Goal: Find specific page/section: Find specific page/section

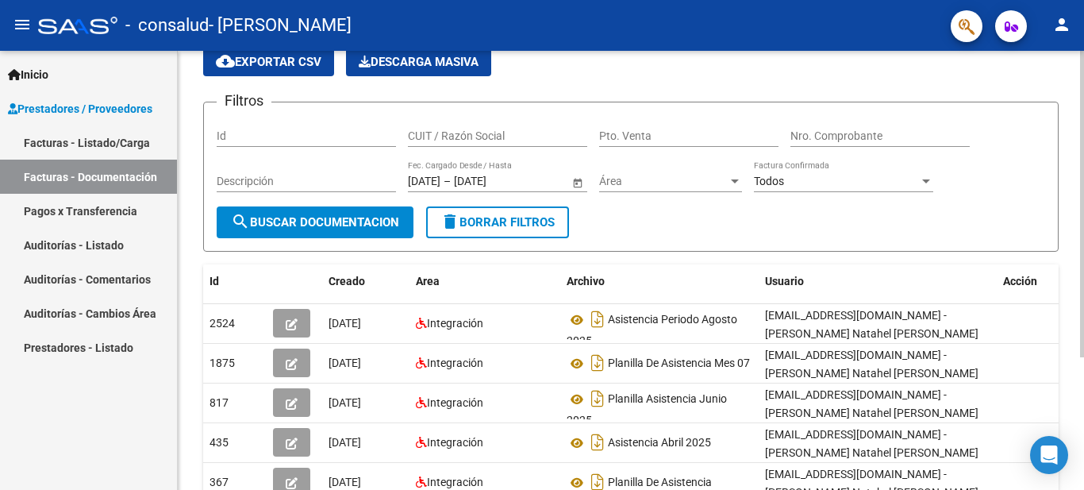
click at [1084, 195] on div at bounding box center [1082, 255] width 4 height 306
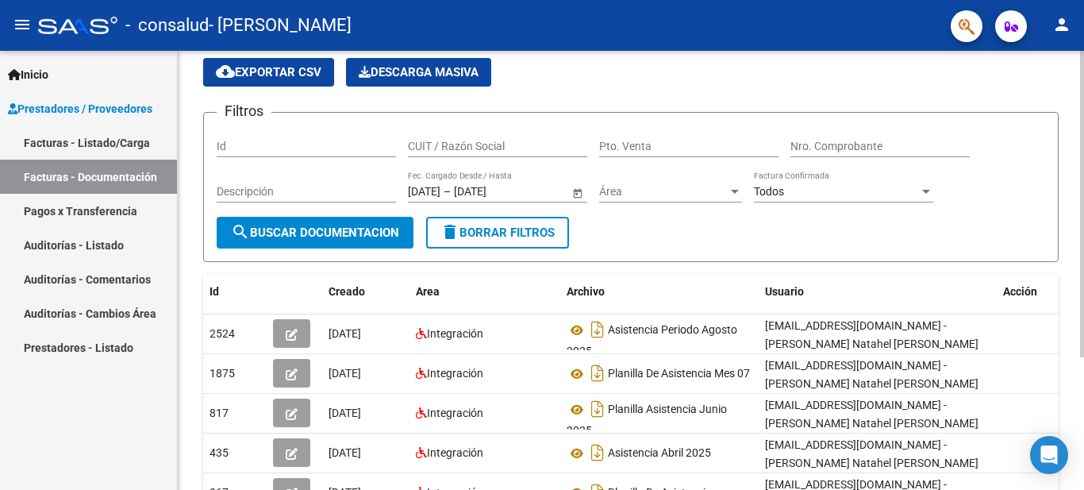
scroll to position [53, 0]
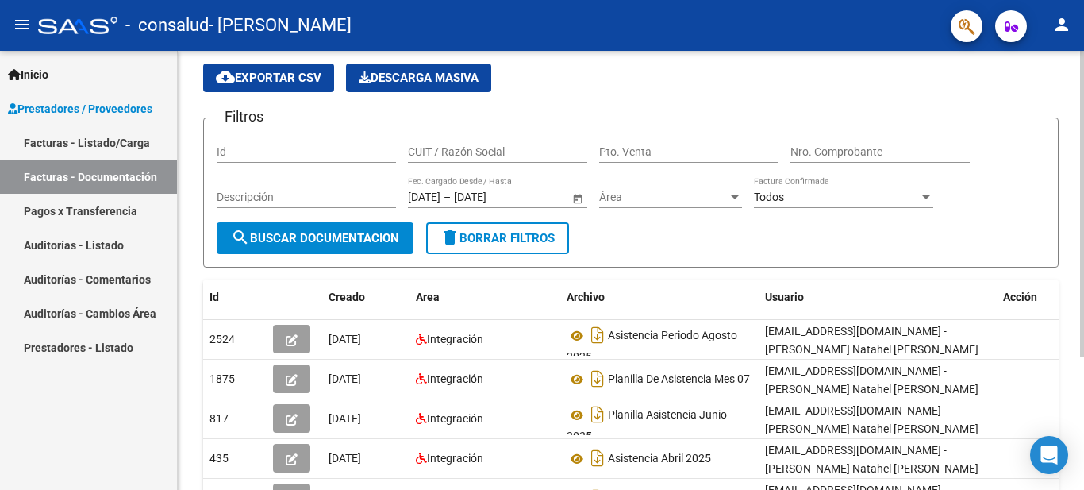
click at [1084, 183] on div at bounding box center [1082, 244] width 4 height 306
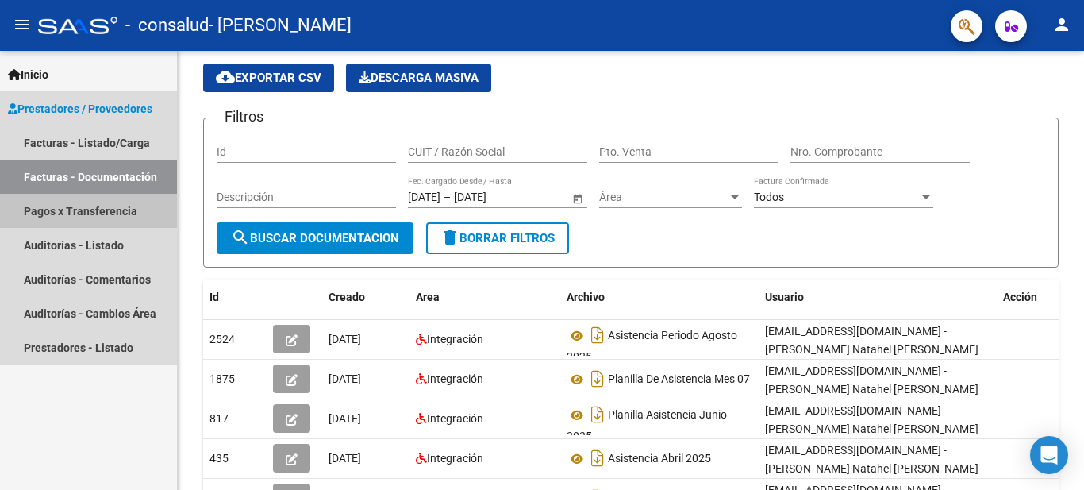
click at [86, 212] on link "Pagos x Transferencia" at bounding box center [88, 211] width 177 height 34
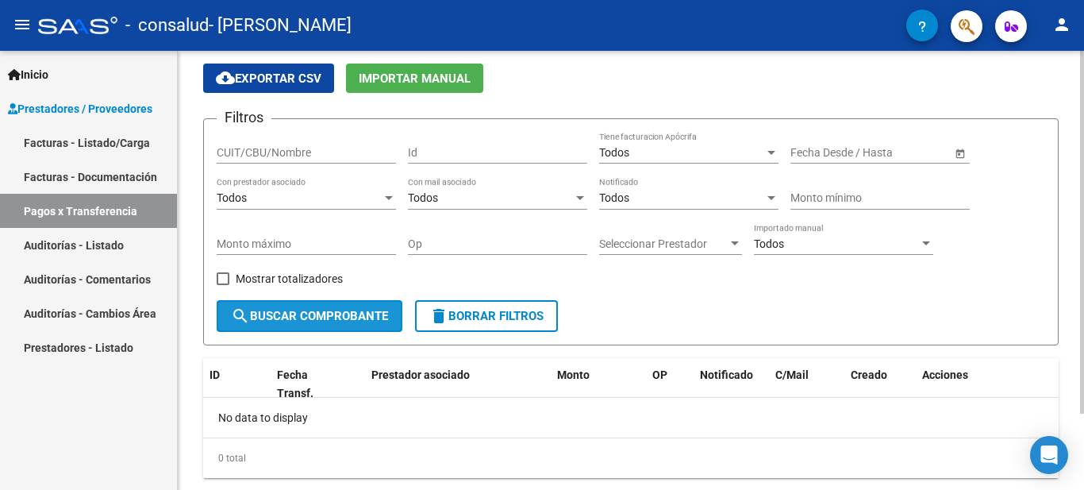
click at [325, 317] on span "search Buscar Comprobante" at bounding box center [309, 316] width 157 height 14
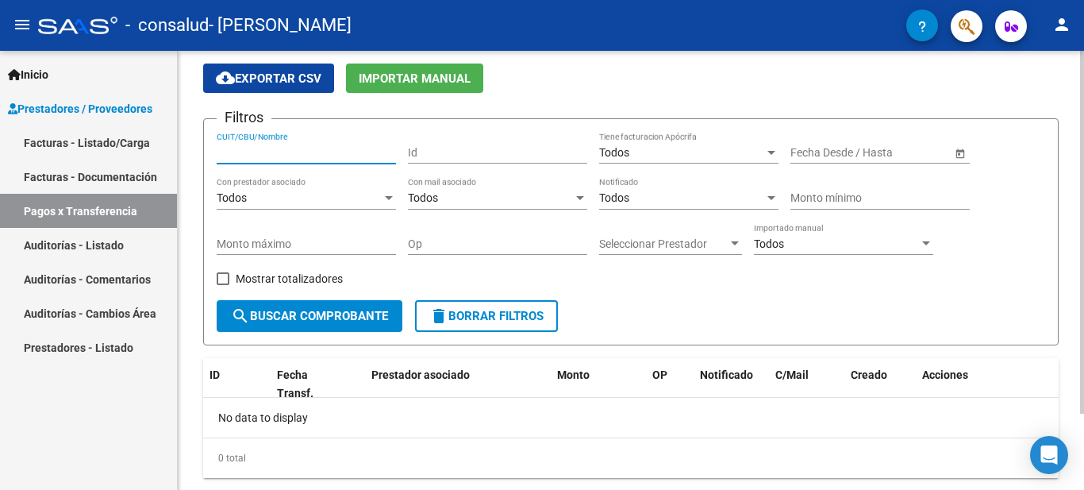
click at [293, 146] on input "CUIT/CBU/Nombre" at bounding box center [306, 152] width 179 height 13
type input "20354547253"
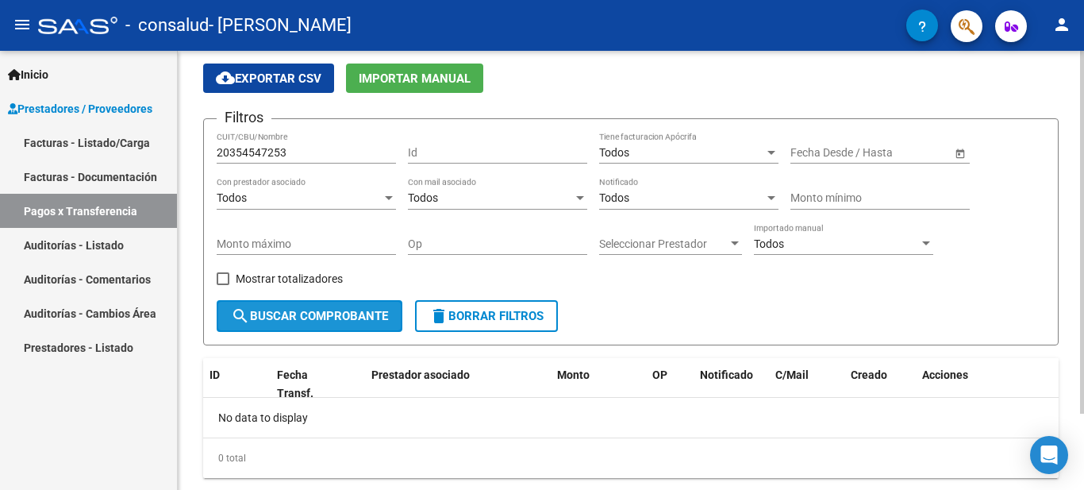
click at [287, 313] on span "search Buscar Comprobante" at bounding box center [309, 316] width 157 height 14
click at [222, 279] on span at bounding box center [223, 278] width 13 height 13
click at [222, 285] on input "Mostrar totalizadores" at bounding box center [222, 285] width 1 height 1
checkbox input "true"
click at [294, 309] on span "search Buscar Comprobante" at bounding box center [309, 316] width 157 height 14
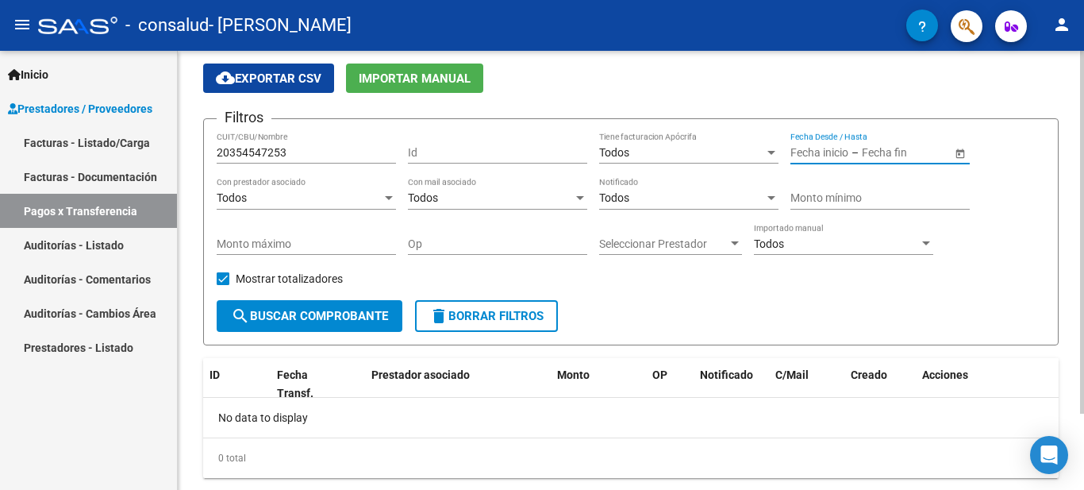
click at [846, 155] on input "text" at bounding box center [820, 152] width 58 height 13
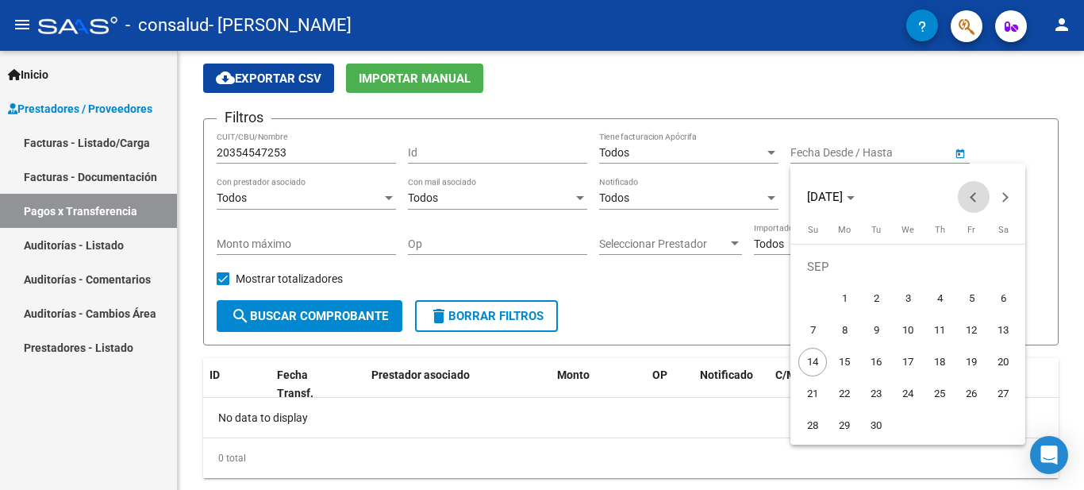
click at [975, 196] on button "Previous month" at bounding box center [974, 197] width 32 height 32
click at [938, 268] on span "1" at bounding box center [940, 266] width 29 height 29
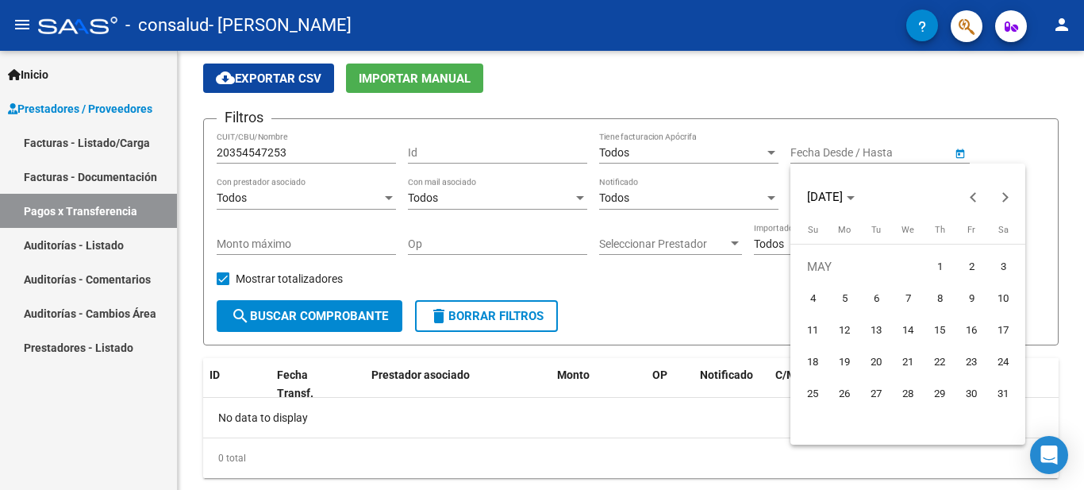
type input "01/05/2025"
click at [1000, 194] on span "Next month" at bounding box center [1006, 197] width 32 height 32
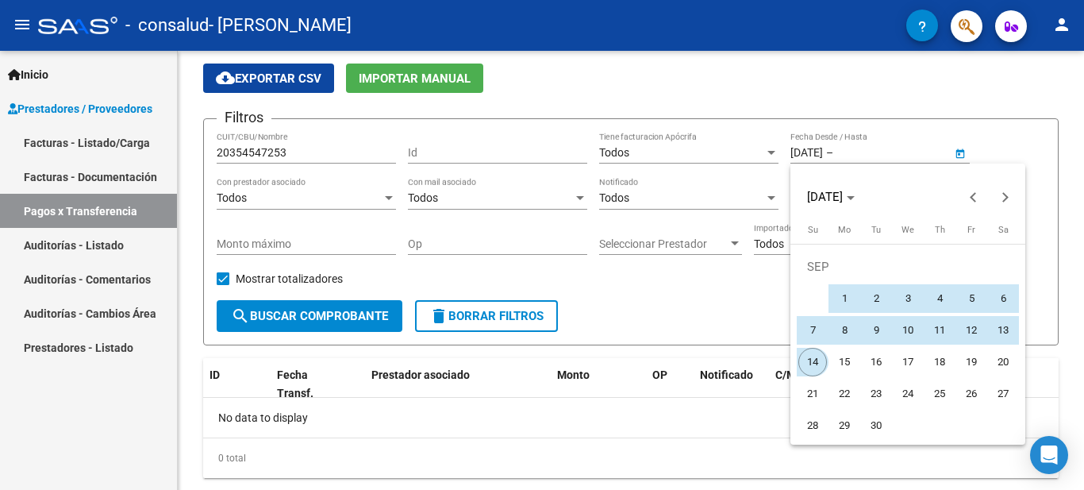
click at [813, 357] on span "14" at bounding box center [813, 362] width 29 height 29
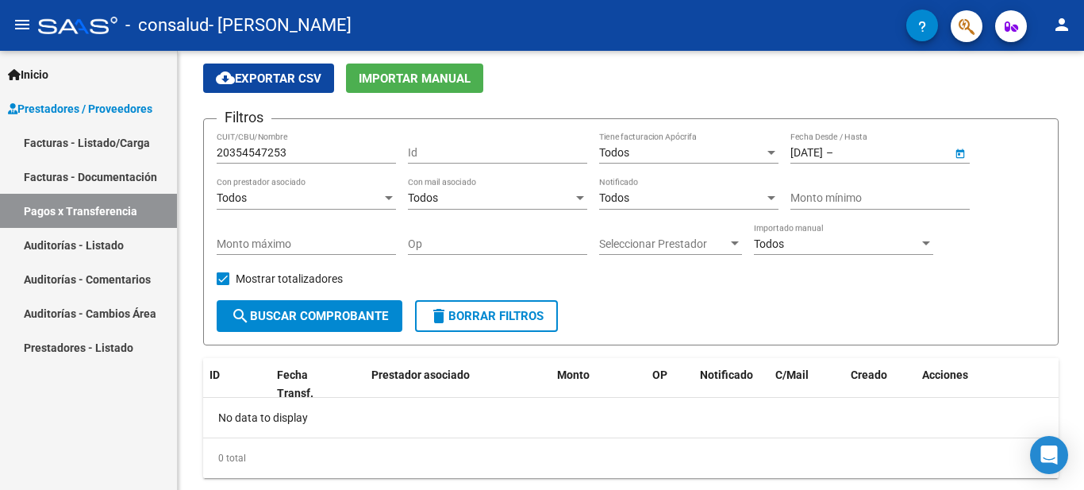
type input "[DATE]"
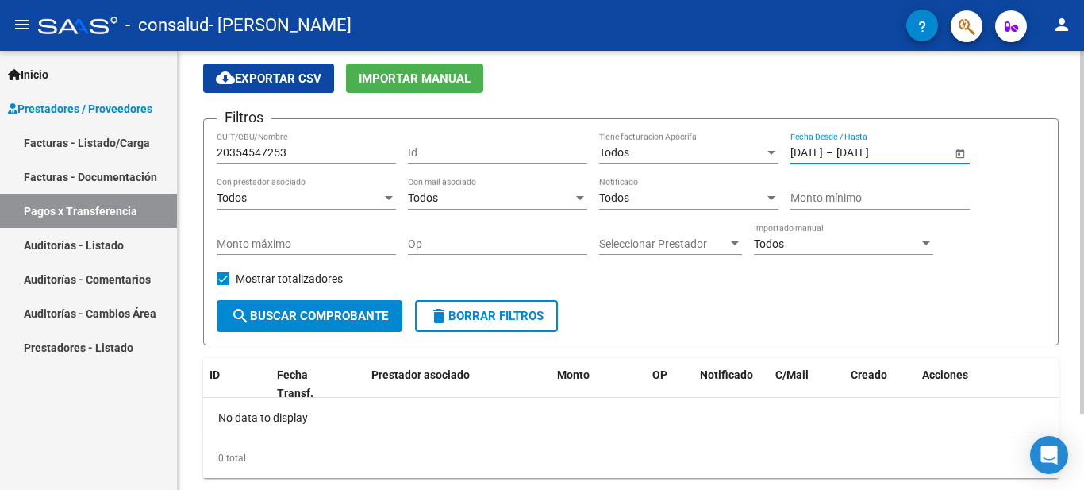
click at [319, 318] on span "search Buscar Comprobante" at bounding box center [309, 316] width 157 height 14
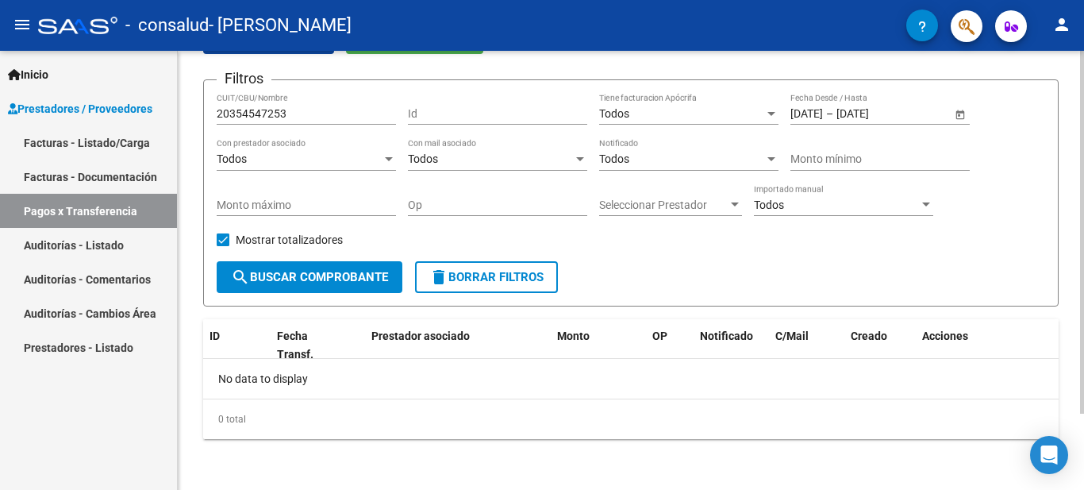
scroll to position [27, 0]
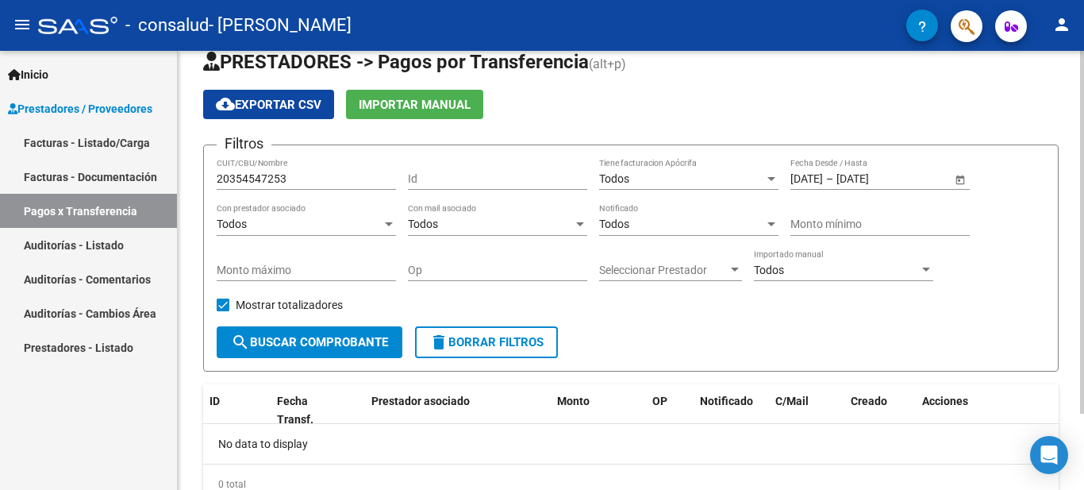
click at [1084, 131] on div at bounding box center [1082, 254] width 4 height 363
click at [111, 173] on link "Facturas - Documentación" at bounding box center [88, 177] width 177 height 34
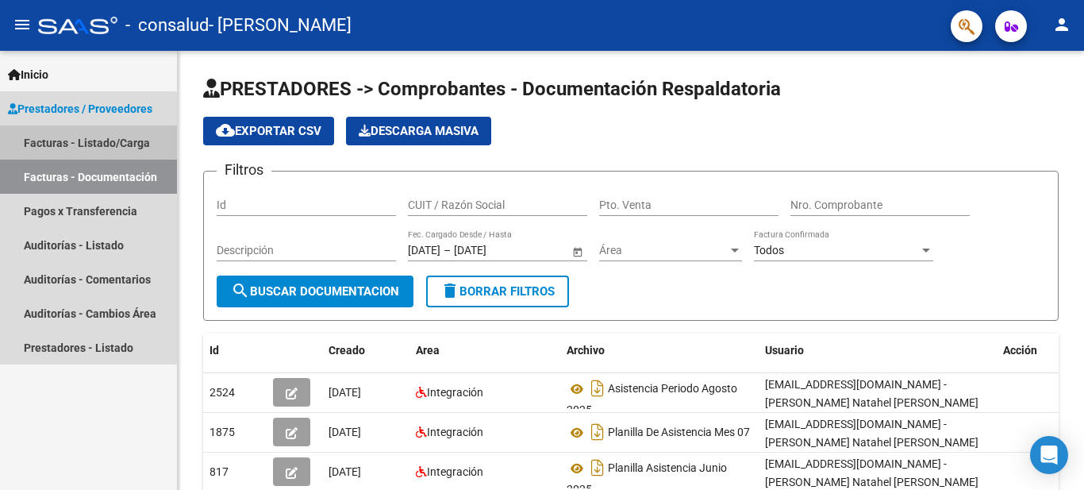
click at [88, 139] on link "Facturas - Listado/Carga" at bounding box center [88, 142] width 177 height 34
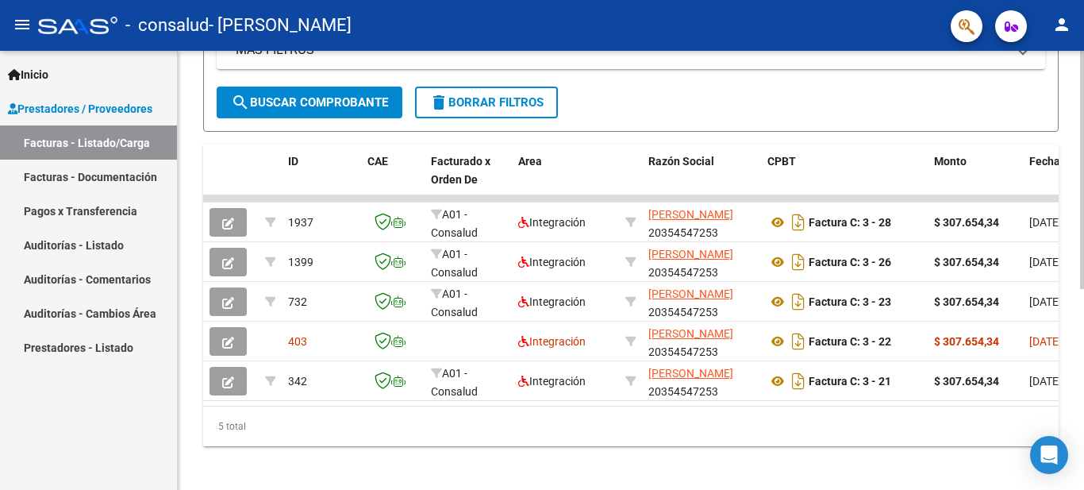
scroll to position [356, 0]
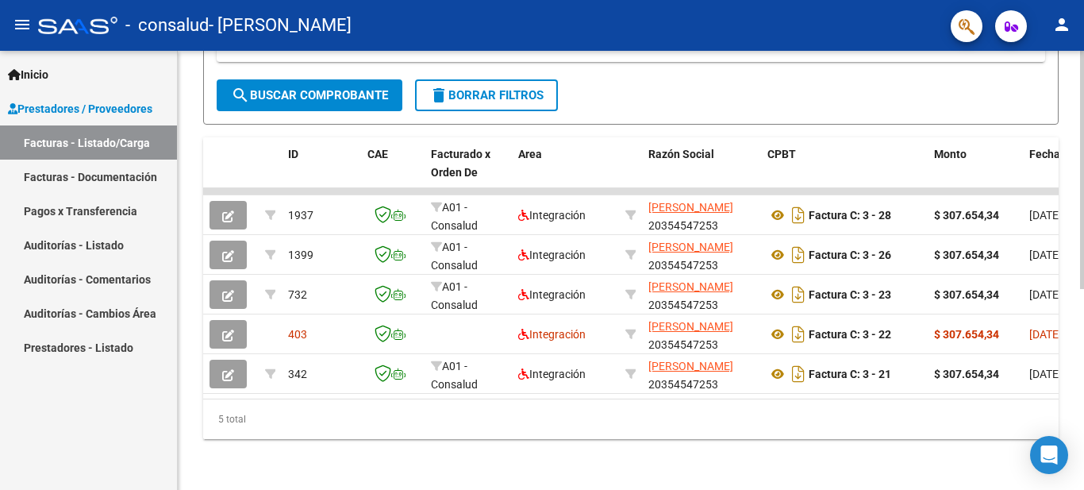
click at [1084, 341] on div at bounding box center [1082, 371] width 4 height 238
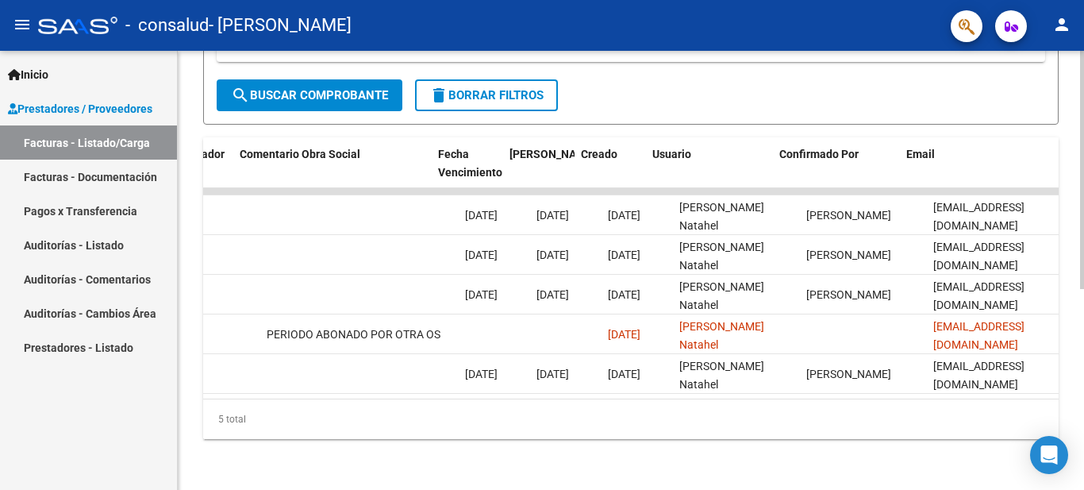
scroll to position [0, 2491]
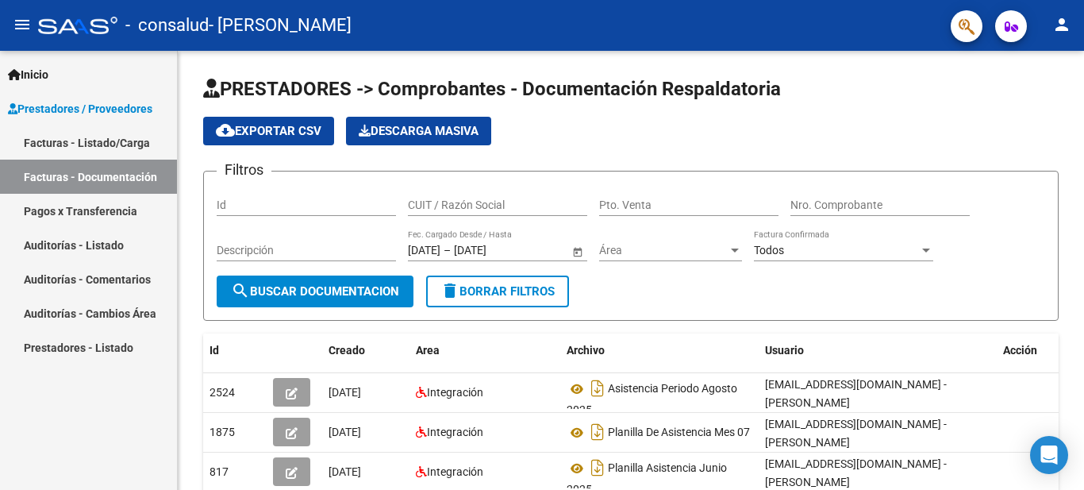
click at [104, 140] on link "Facturas - Listado/Carga" at bounding box center [88, 142] width 177 height 34
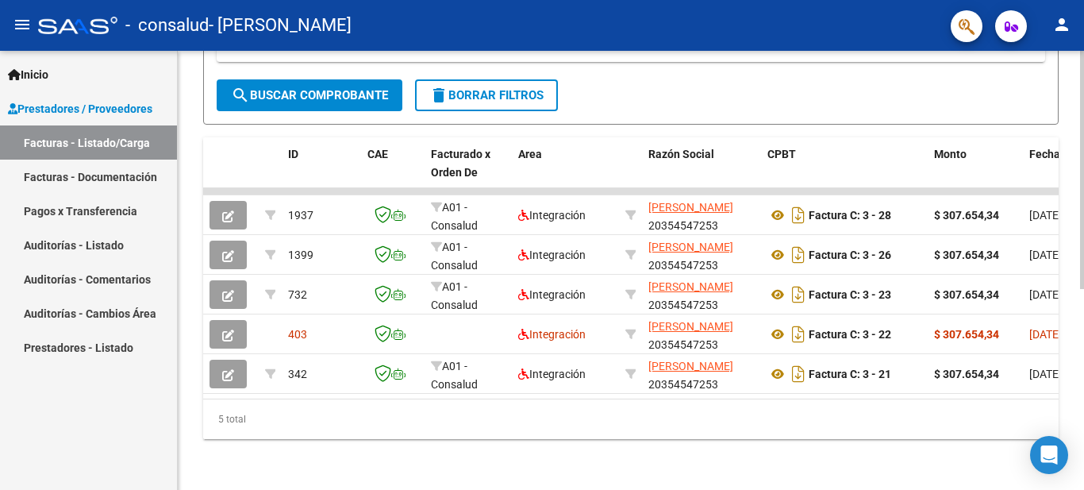
scroll to position [369, 0]
click at [1084, 427] on div at bounding box center [1082, 371] width 4 height 238
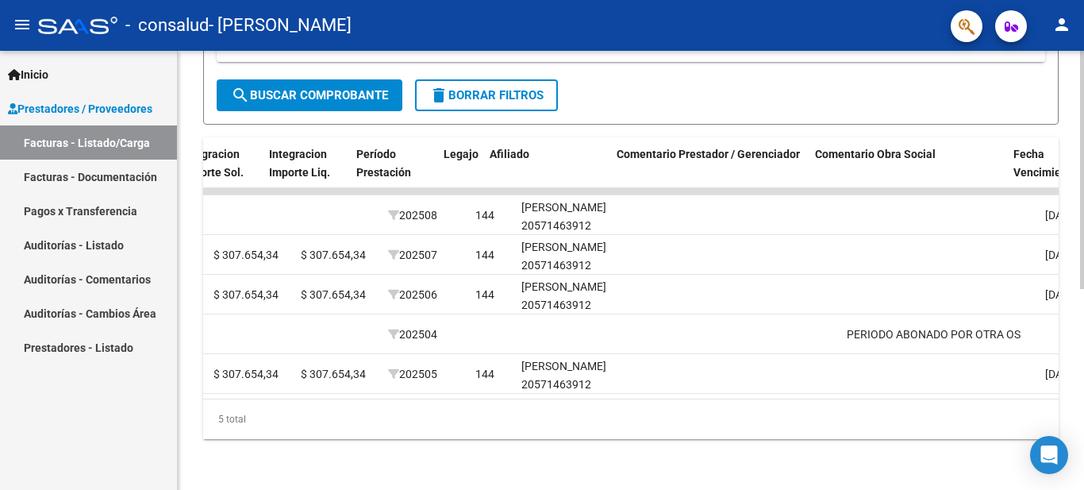
scroll to position [0, 1916]
